Goal: Task Accomplishment & Management: Manage account settings

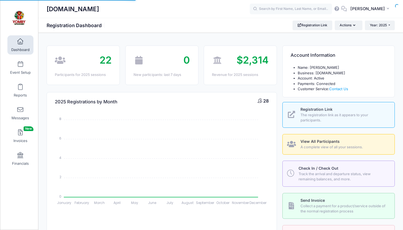
select select
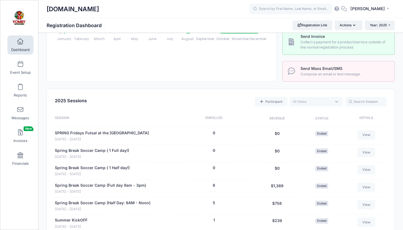
scroll to position [160, 0]
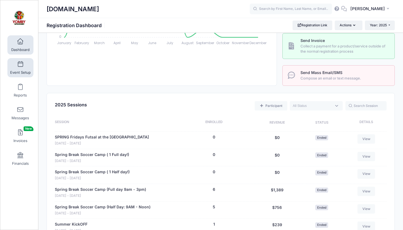
click at [22, 68] on link "Event Setup" at bounding box center [20, 67] width 26 height 19
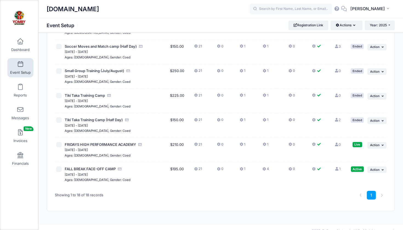
scroll to position [326, 0]
click at [100, 167] on span "FALL BREAK FACE-OFF CAMP" at bounding box center [90, 169] width 51 height 4
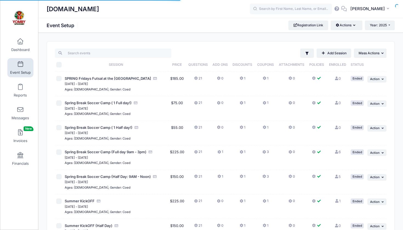
scroll to position [326, 0]
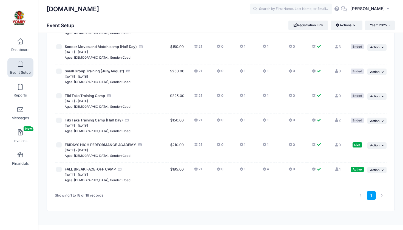
click at [337, 167] on icon at bounding box center [336, 169] width 4 height 4
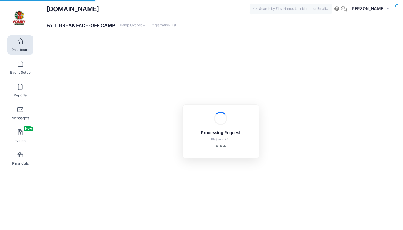
select select "10"
